Goal: Entertainment & Leisure: Consume media (video, audio)

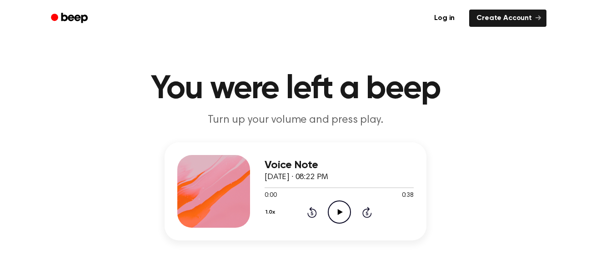
click at [338, 214] on icon at bounding box center [339, 212] width 5 height 6
click at [339, 216] on icon "Pause Audio" at bounding box center [339, 212] width 23 height 23
click at [340, 211] on icon "Play Audio" at bounding box center [339, 212] width 23 height 23
click at [339, 211] on icon "Pause Audio" at bounding box center [339, 212] width 23 height 23
click at [346, 210] on icon "Play Audio" at bounding box center [339, 212] width 23 height 23
